Goal: Transaction & Acquisition: Purchase product/service

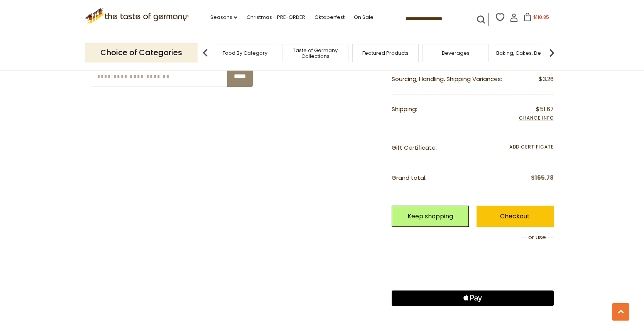
scroll to position [807, 0]
click at [524, 18] on icon at bounding box center [528, 17] width 8 height 8
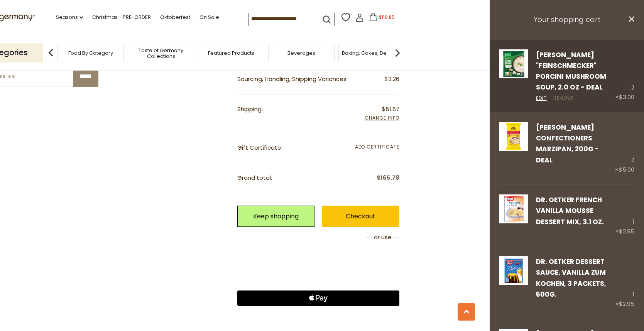
click at [556, 98] on link "Remove" at bounding box center [564, 98] width 20 height 7
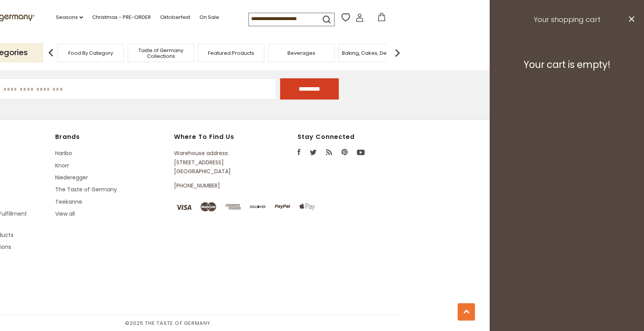
scroll to position [524, 0]
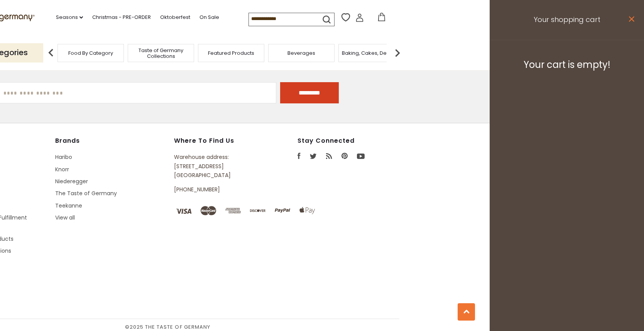
click at [632, 19] on icon at bounding box center [631, 18] width 5 height 5
